Goal: Transaction & Acquisition: Book appointment/travel/reservation

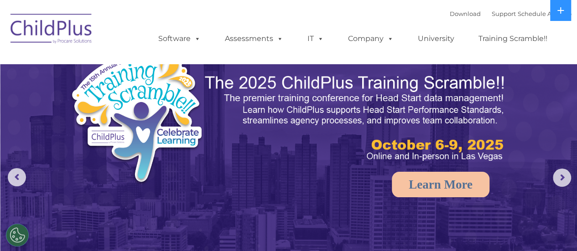
select select "MEDIUM"
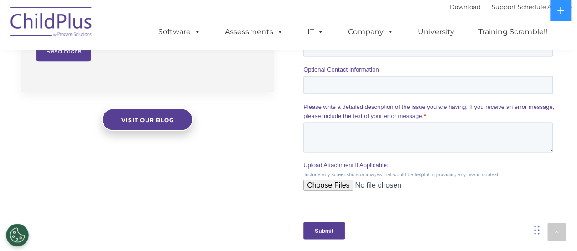
scroll to position [873, 0]
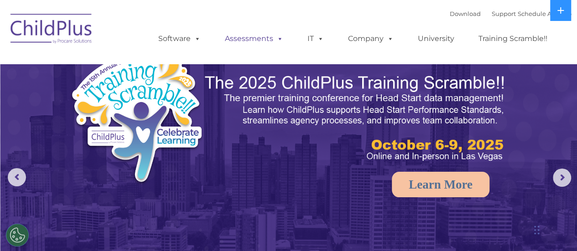
select select "MEDIUM"
click at [277, 39] on span at bounding box center [278, 38] width 10 height 9
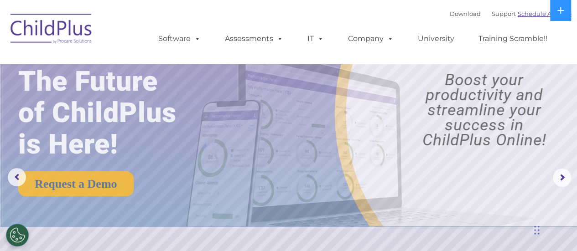
click at [536, 13] on link "Schedule A Demo" at bounding box center [545, 13] width 54 height 7
